Goal: Check status: Check status

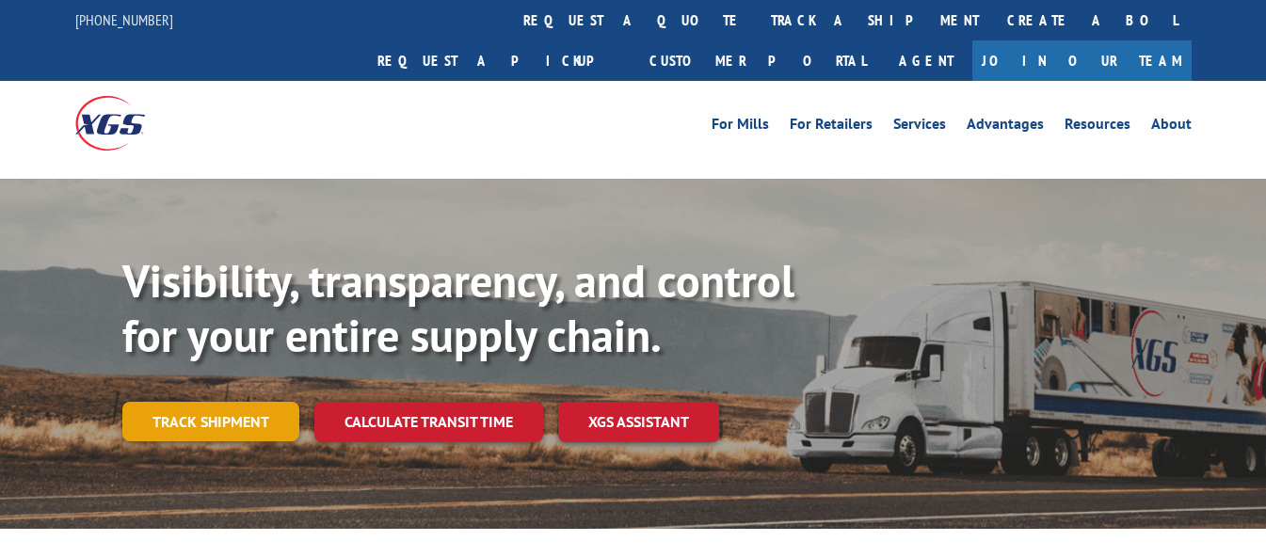
click at [220, 402] on link "Track shipment" at bounding box center [210, 422] width 177 height 40
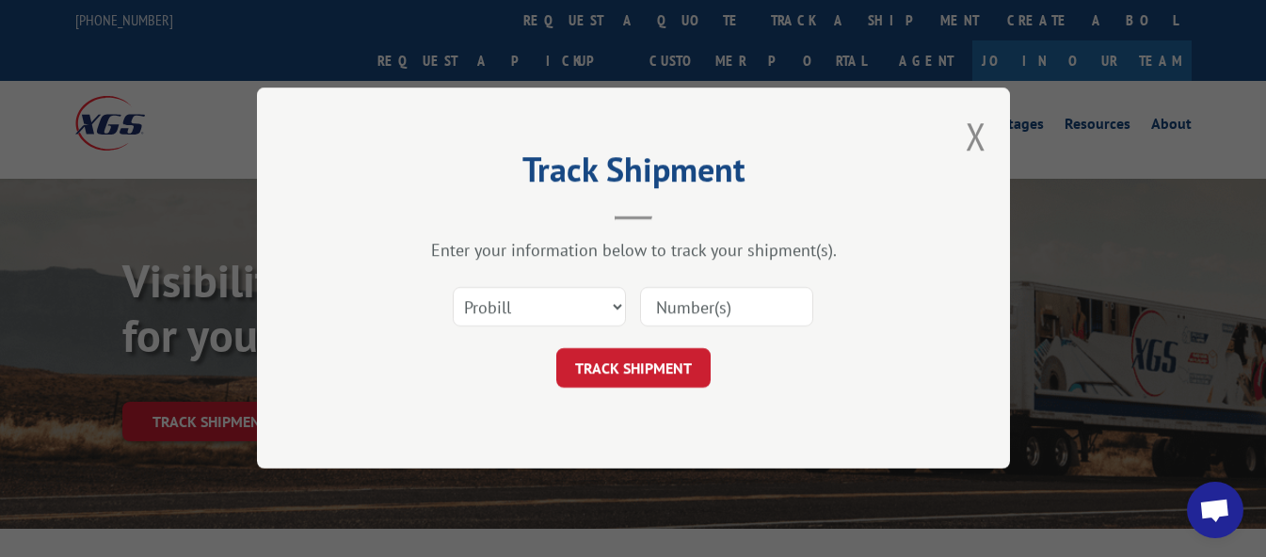
click at [718, 305] on input at bounding box center [726, 308] width 173 height 40
paste input "17496906"
type input "17496906"
click at [653, 367] on button "TRACK SHIPMENT" at bounding box center [633, 369] width 154 height 40
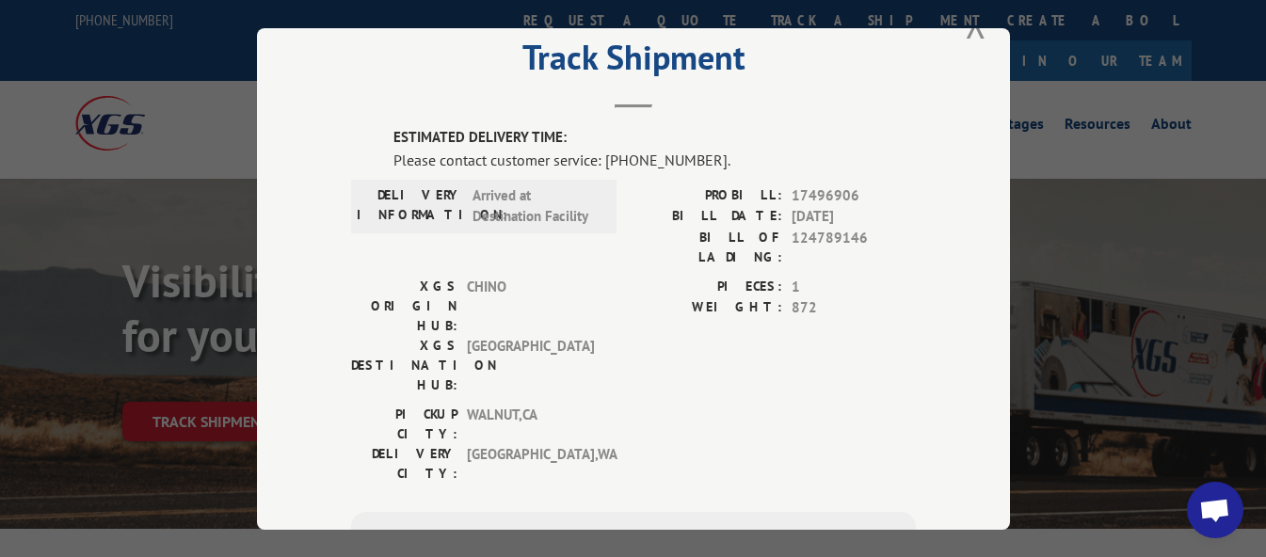
scroll to position [51, 0]
click at [1216, 505] on span "Open chat" at bounding box center [1214, 512] width 31 height 26
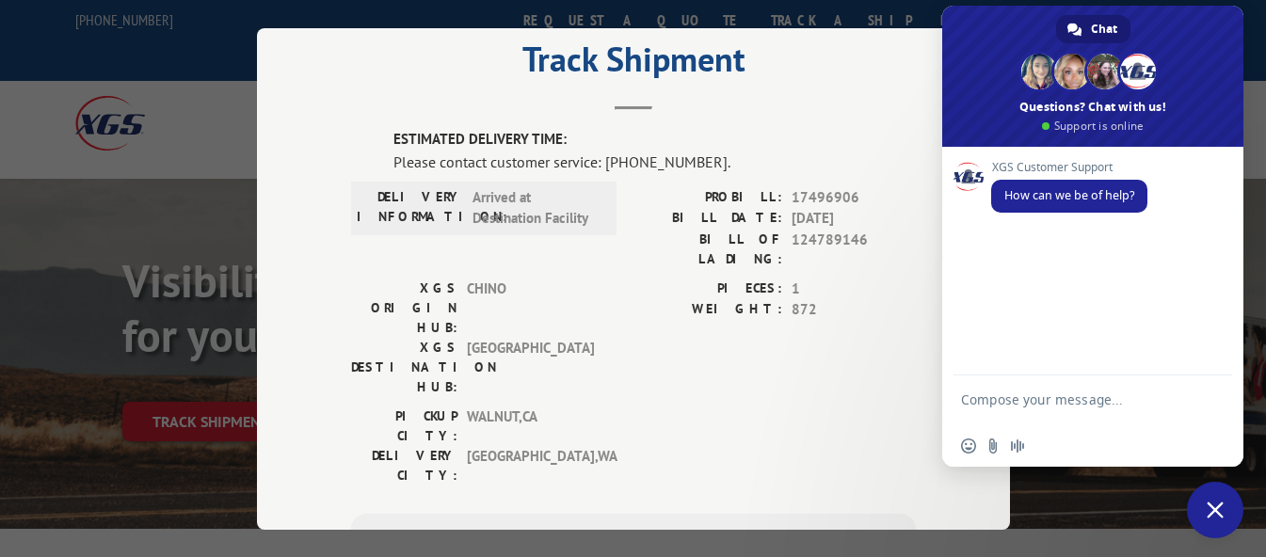
click at [1082, 410] on textarea "Compose your message..." at bounding box center [1072, 409] width 222 height 34
click at [1085, 402] on textarea "Good afternoon! May I please ask fo rthe delivery status of this shipment?" at bounding box center [1072, 392] width 222 height 68
drag, startPoint x: 957, startPoint y: 394, endPoint x: 1119, endPoint y: 409, distance: 162.5
click at [1117, 405] on div "Good afternoon! May I please ask for the delivery status of this shipment?" at bounding box center [1092, 386] width 301 height 88
drag, startPoint x: 1123, startPoint y: 415, endPoint x: 959, endPoint y: 394, distance: 165.1
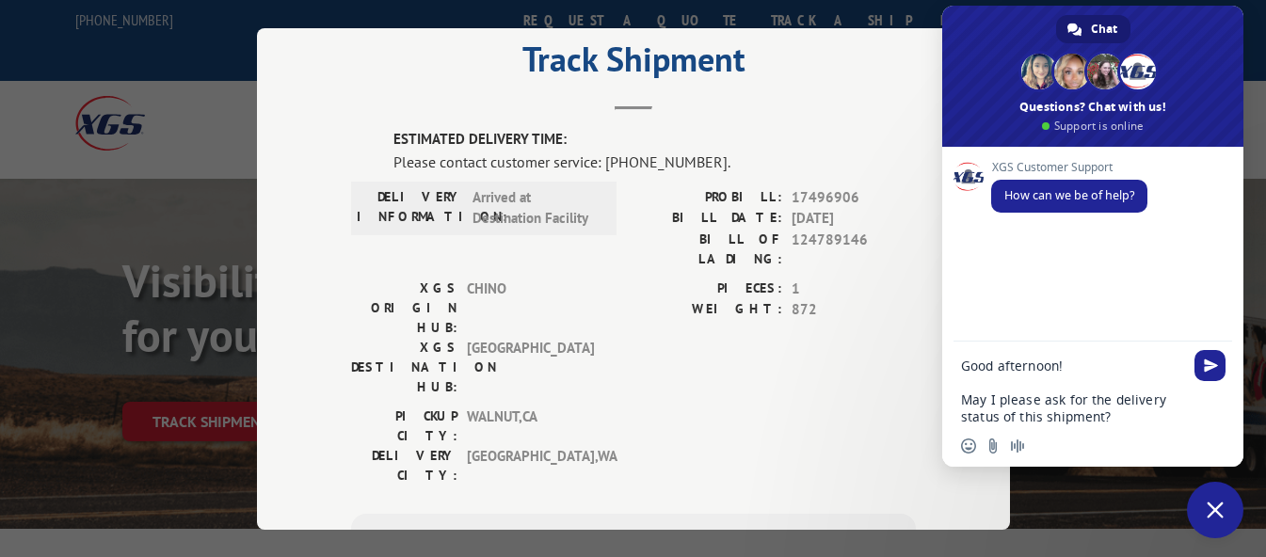
click at [959, 394] on div "Good afternoon! May I please ask for the delivery status of this shipment?" at bounding box center [1092, 386] width 301 height 88
click at [1136, 410] on textarea "Good afternoon! May I please ask for the delivery status of this shipment?" at bounding box center [1072, 392] width 222 height 68
drag, startPoint x: 965, startPoint y: 400, endPoint x: 1142, endPoint y: 412, distance: 177.4
click at [1142, 412] on textarea "Good afternoon! May I please ask for the delivery status of this shipment?" at bounding box center [1072, 392] width 222 height 68
paste textarea "Could you please provide an update on"
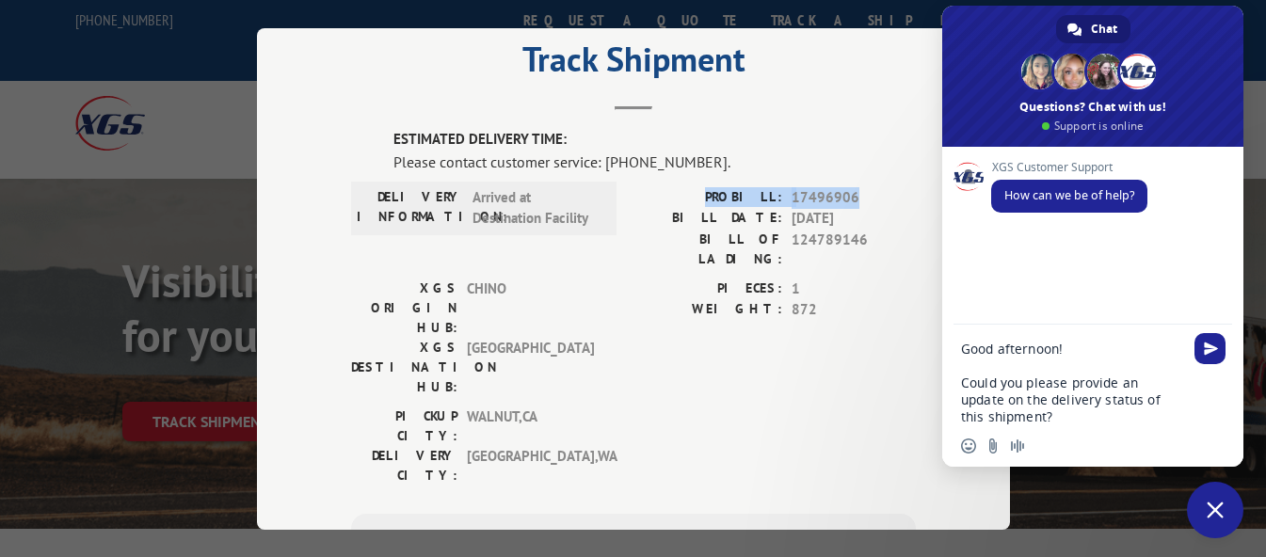
drag, startPoint x: 858, startPoint y: 193, endPoint x: 724, endPoint y: 191, distance: 133.7
click at [724, 191] on div "PROBILL: 17496906" at bounding box center [775, 197] width 282 height 22
copy div "PROBILL: 17496906"
click at [1084, 420] on textarea "Good afternoon! Could you please provide an update on the delivery status of th…" at bounding box center [1072, 383] width 222 height 85
paste textarea "PROBILL: 17496906"
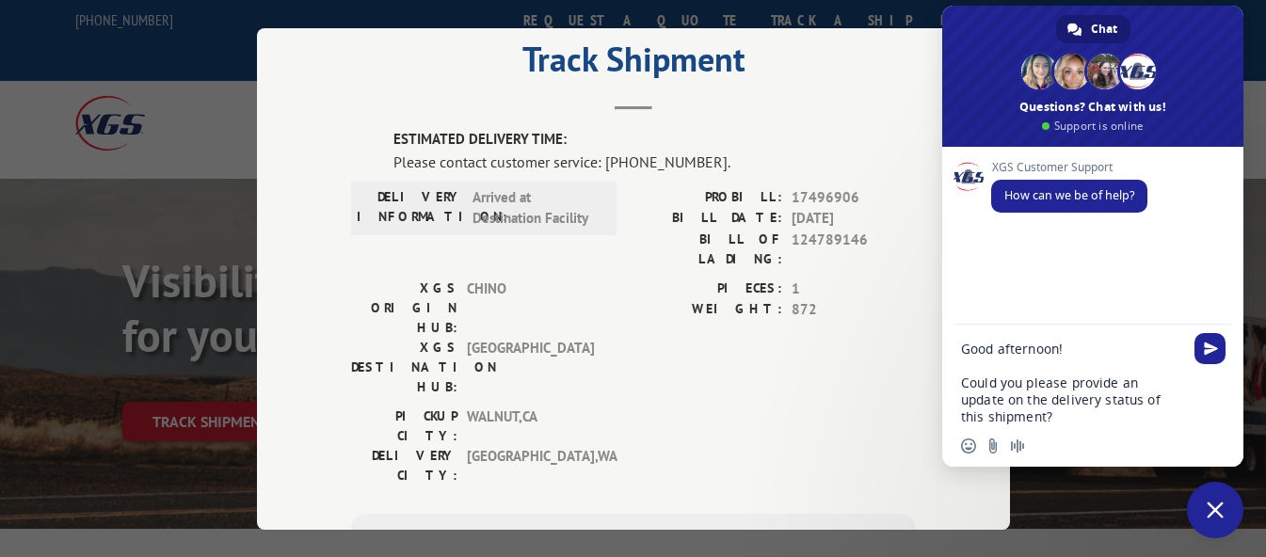
type textarea "Good afternoon! Could you please provide an update on the delivery status of th…"
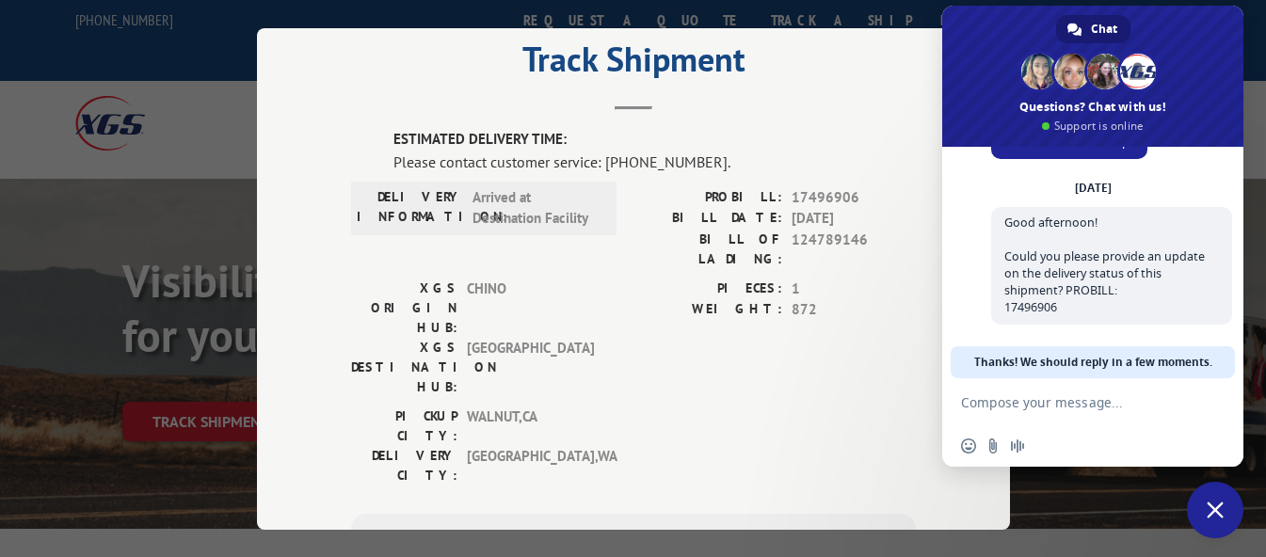
scroll to position [54, 0]
click at [642, 388] on div "ESTIMATED DELIVERY TIME: Please contact customer service: [PHONE_NUMBER]. DELIV…" at bounding box center [633, 449] width 565 height 640
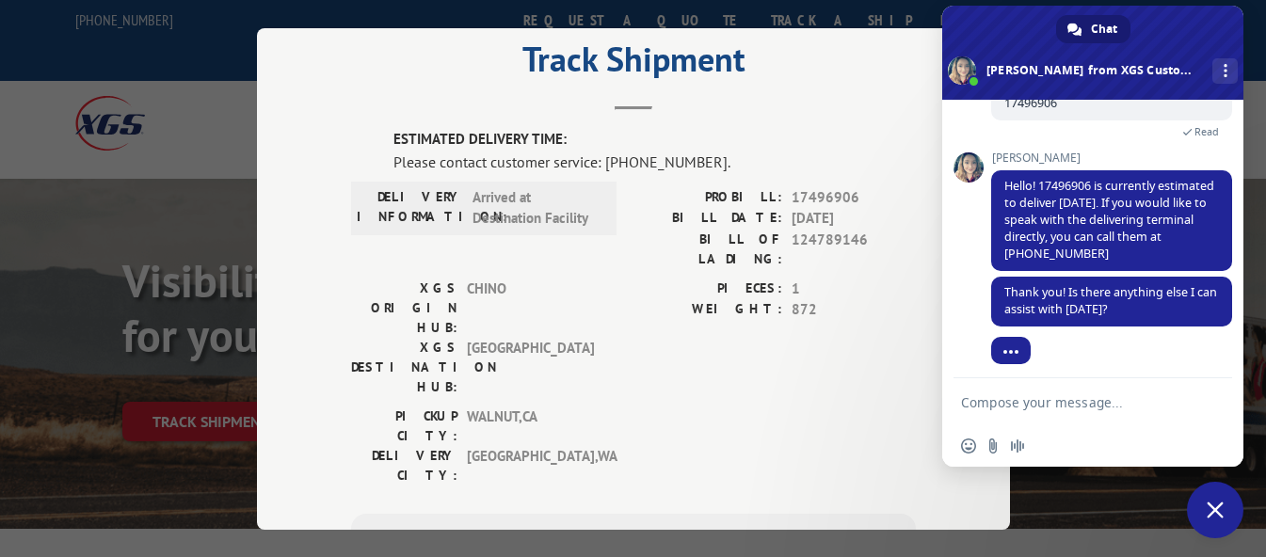
scroll to position [217, 0]
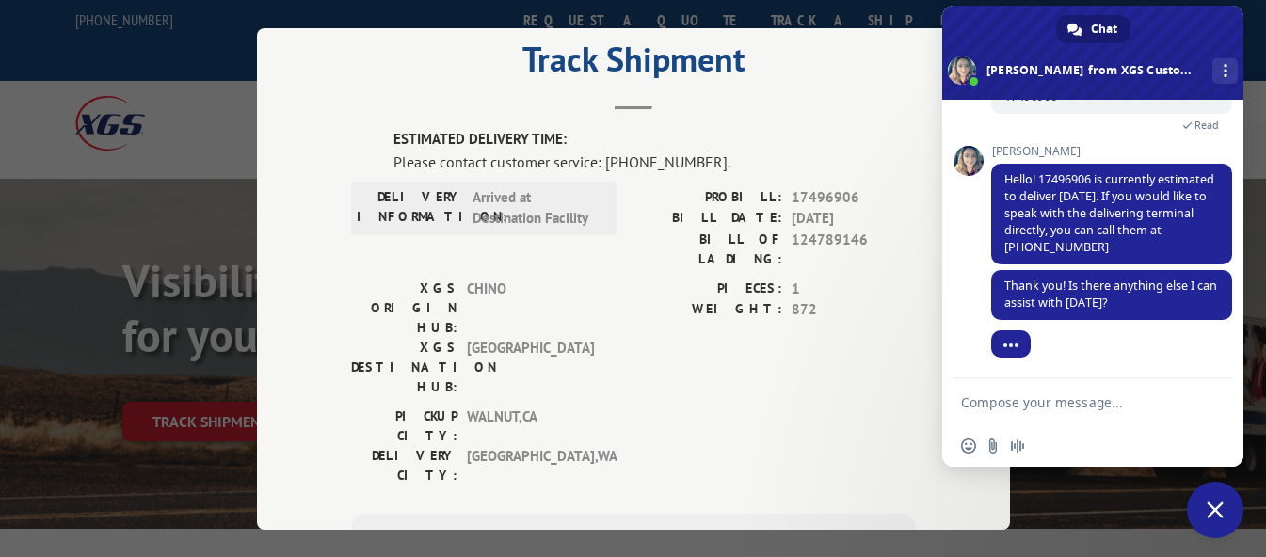
click at [1049, 398] on textarea "Compose your message..." at bounding box center [1072, 402] width 222 height 17
type textarea "thank you! that would be all. :)"
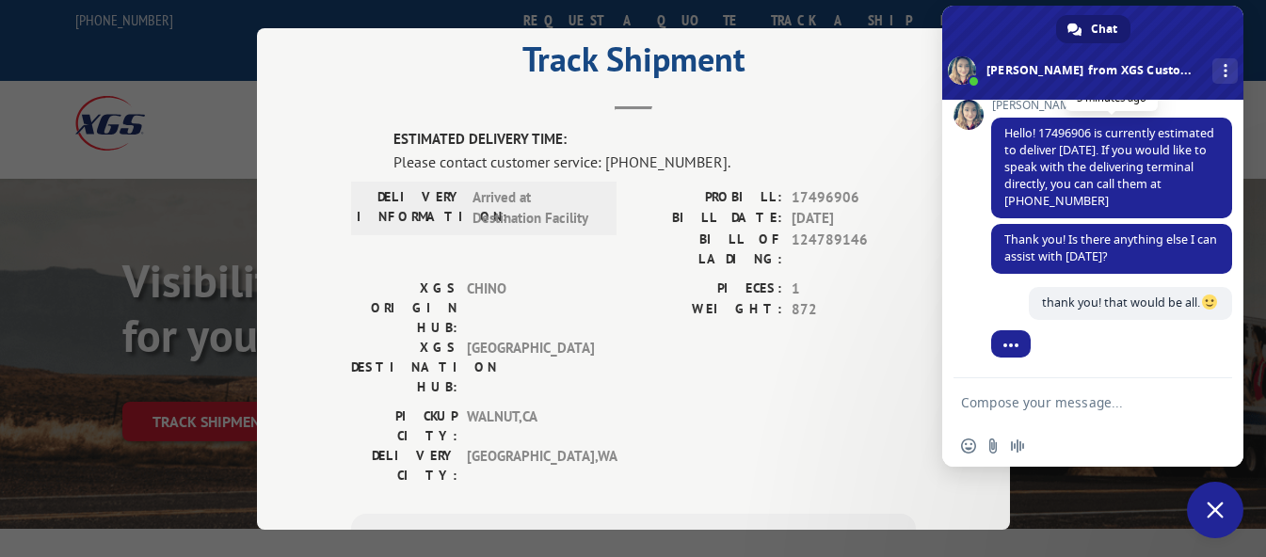
scroll to position [246, 0]
drag, startPoint x: 1004, startPoint y: 133, endPoint x: 1176, endPoint y: 208, distance: 188.0
click at [1176, 208] on span "Hello! 17496906 is currently estimated to deliver [DATE]. If you would like to …" at bounding box center [1111, 168] width 241 height 101
copy span "Hello! 17496906 is currently estimated to deliver [DATE]. If you would like to …"
click at [1192, 24] on span at bounding box center [1092, 53] width 301 height 94
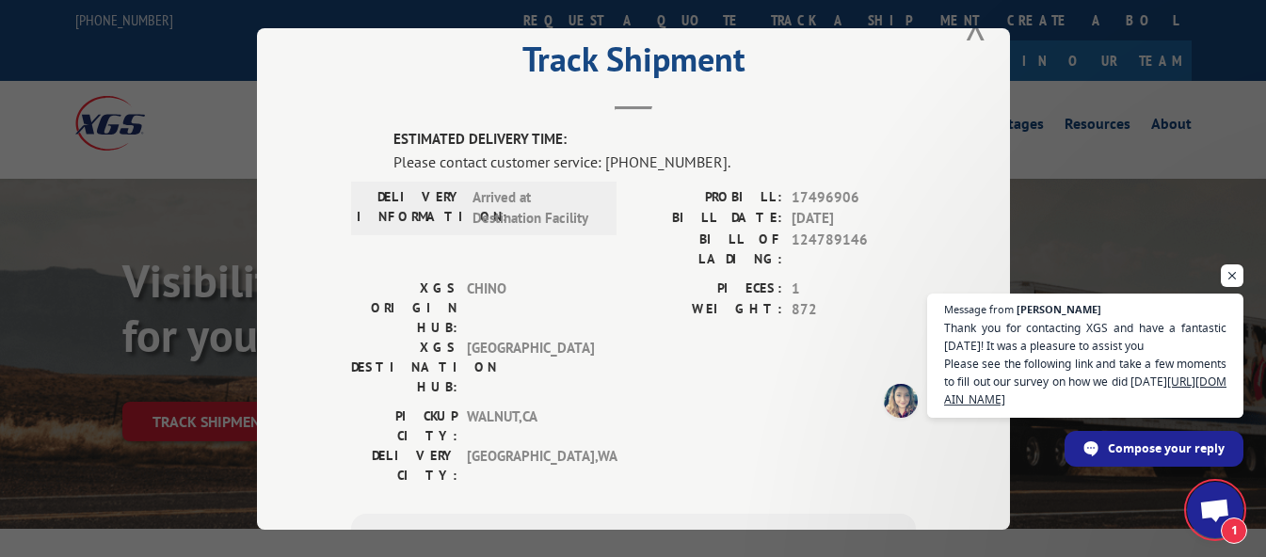
click at [1154, 356] on span "Thank you for contacting XGS and have a fantastic [DATE]! It was a pleasure to …" at bounding box center [1085, 363] width 282 height 89
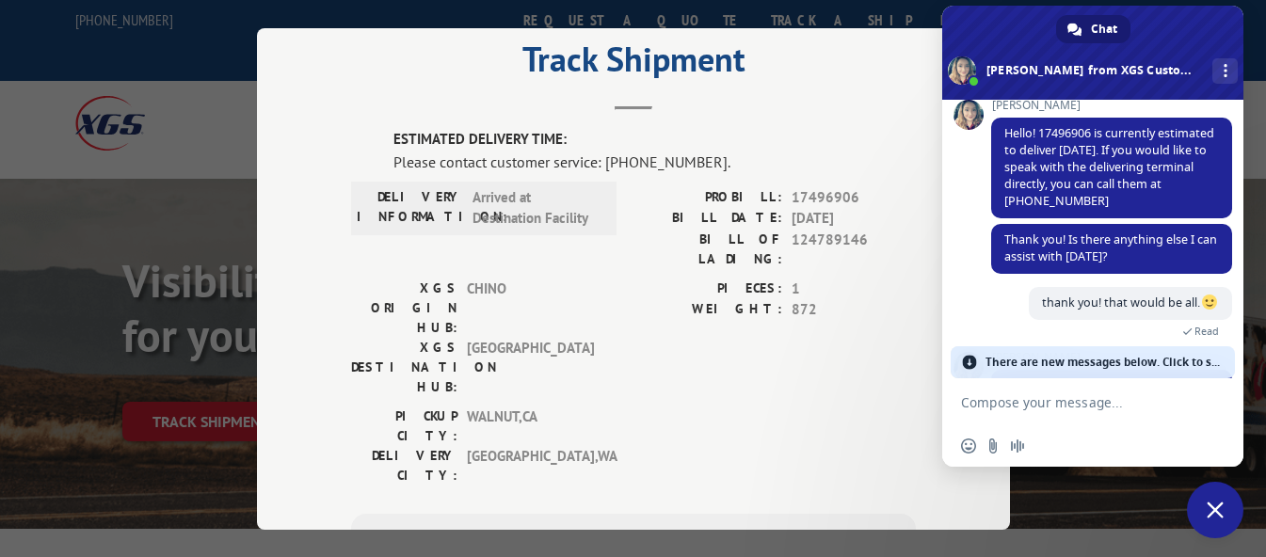
scroll to position [426, 0]
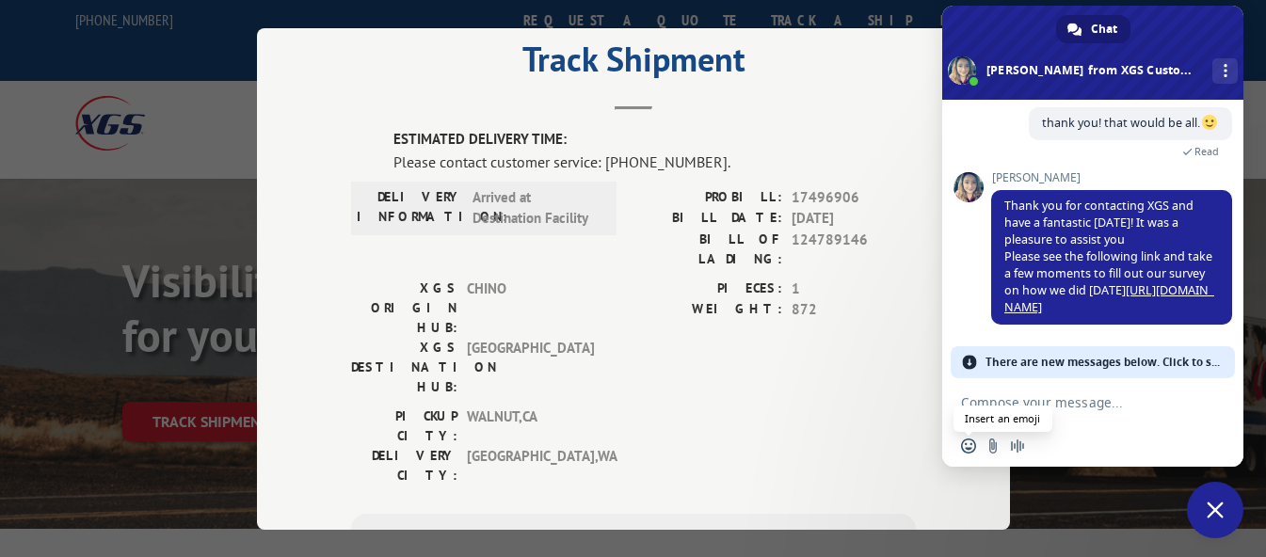
click at [970, 443] on span "Insert an emoji" at bounding box center [968, 446] width 15 height 15
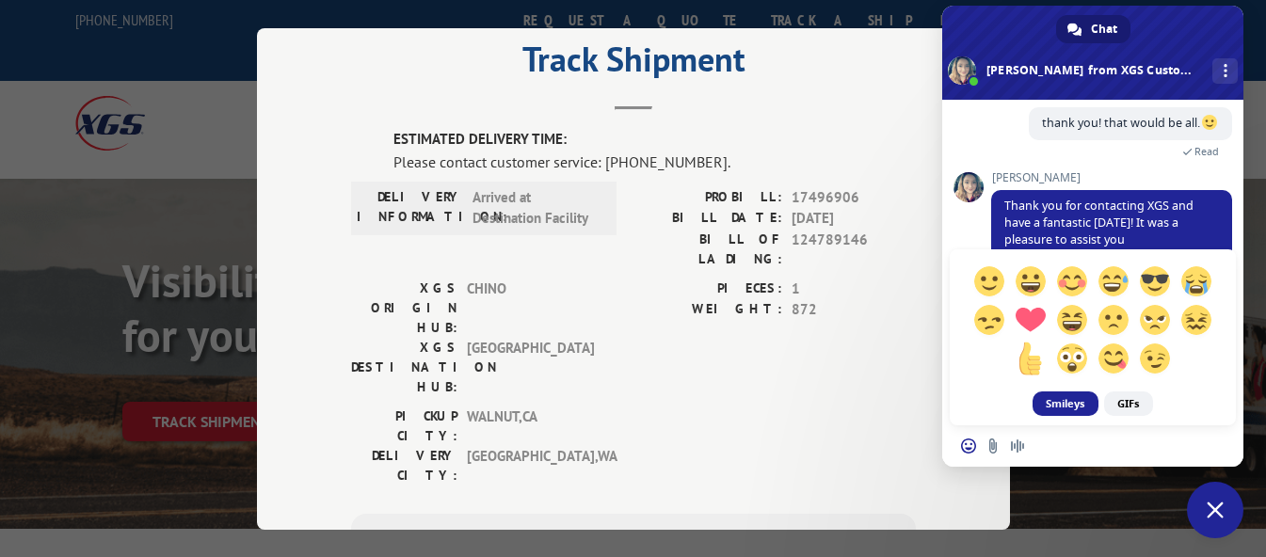
click at [1033, 368] on span at bounding box center [1030, 358] width 33 height 33
type textarea "[+1]"
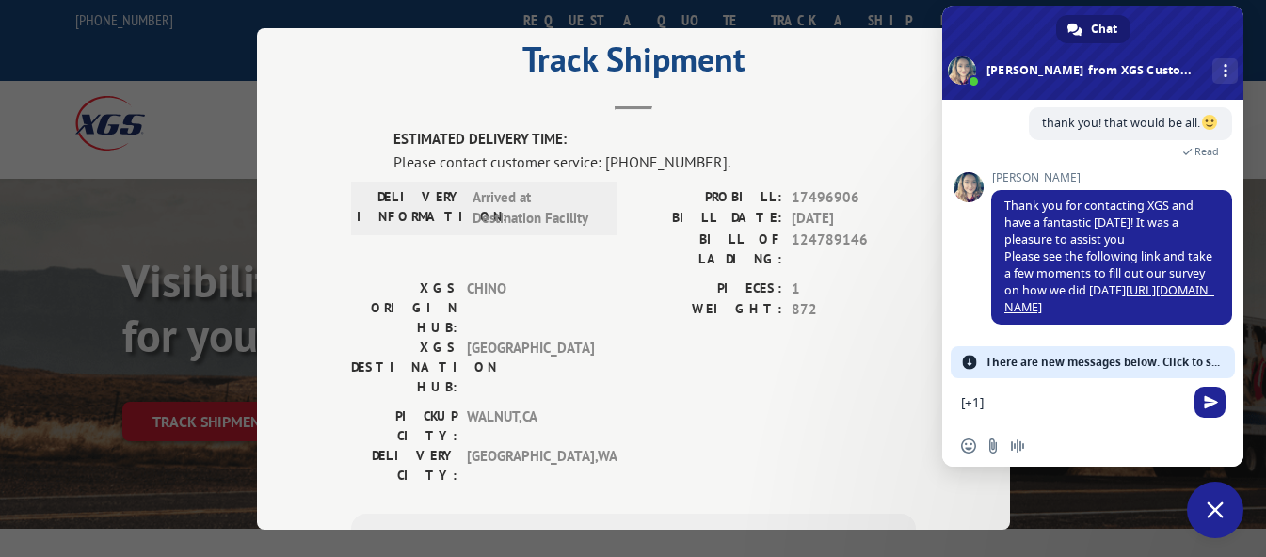
drag, startPoint x: 1016, startPoint y: 405, endPoint x: 935, endPoint y: 401, distance: 81.0
click at [962, 280] on div "XGS Customer Support How can we be of help? [DATE] Good afternoon! Could you pl…" at bounding box center [1092, 239] width 301 height 279
click at [1169, 20] on span at bounding box center [1092, 53] width 301 height 94
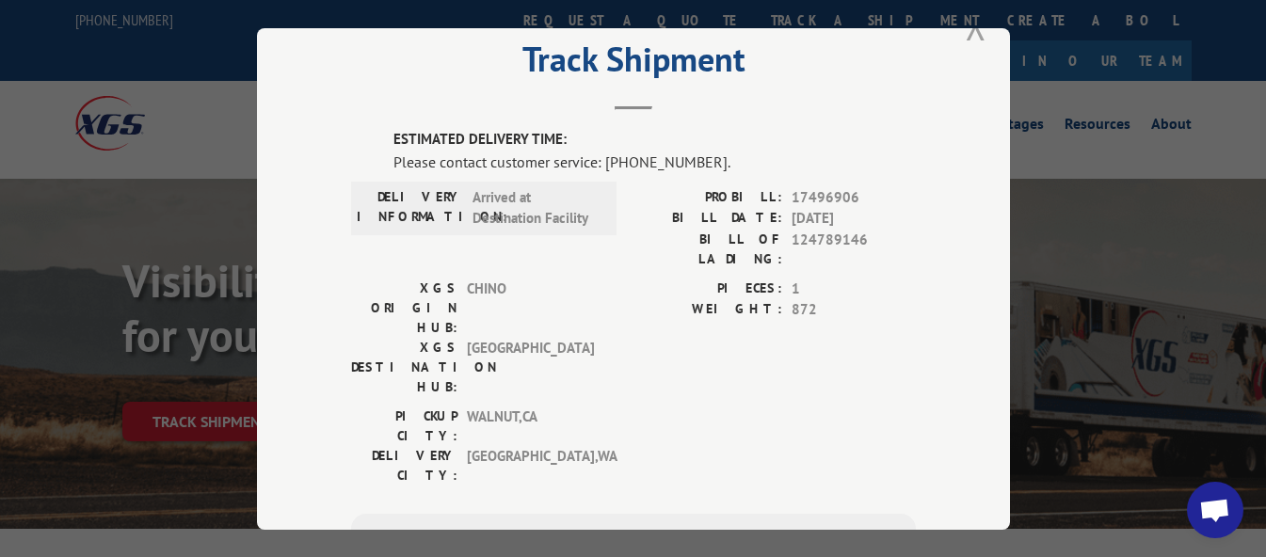
click at [974, 30] on button "Close modal" at bounding box center [976, 26] width 21 height 50
